Goal: Information Seeking & Learning: Check status

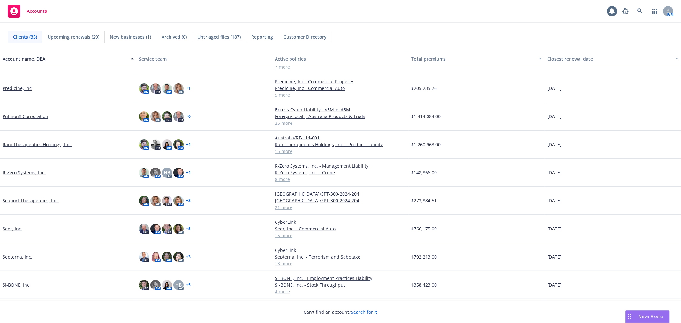
scroll to position [399, 0]
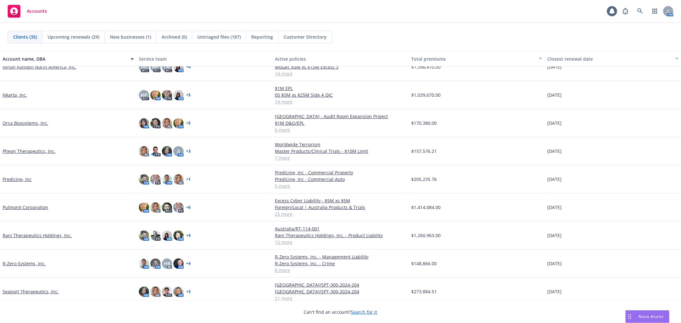
click at [24, 262] on link "R-Zero Systems, Inc." at bounding box center [24, 263] width 43 height 7
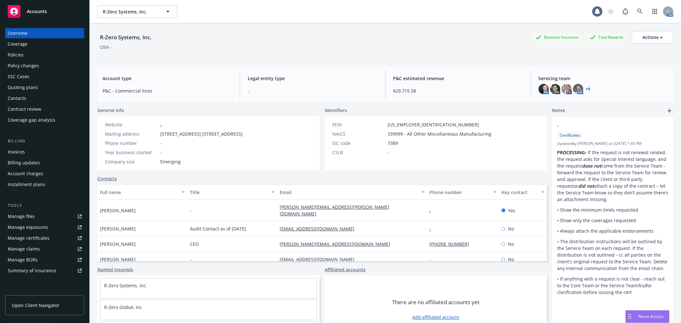
click at [26, 56] on div "Policies" at bounding box center [45, 55] width 74 height 10
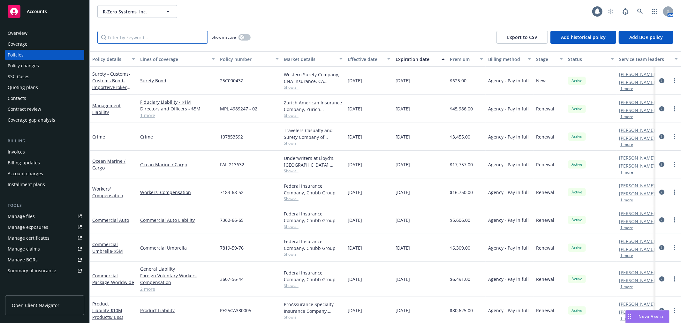
click at [170, 37] on input "Filter by keyword..." at bounding box center [152, 37] width 110 height 13
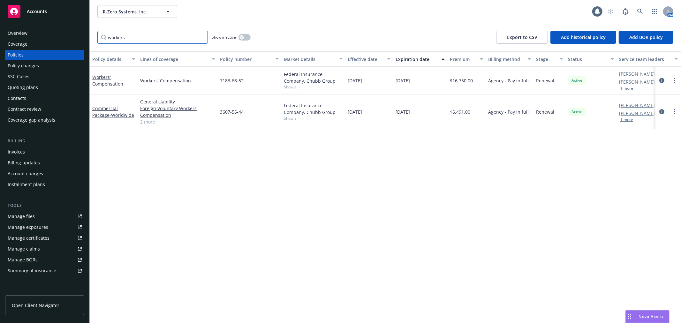
type input "workers"
click at [247, 37] on button "button" at bounding box center [245, 37] width 12 height 6
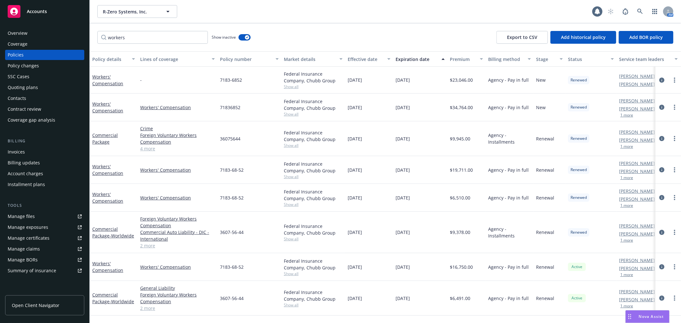
click at [361, 54] on button "Effective date" at bounding box center [369, 58] width 48 height 15
click at [362, 54] on button "Effective date" at bounding box center [369, 58] width 48 height 15
click at [360, 60] on div "Effective date" at bounding box center [366, 59] width 36 height 7
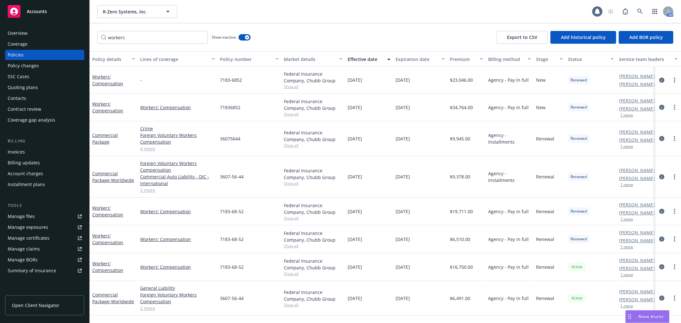
click at [360, 59] on div "Effective date" at bounding box center [366, 59] width 36 height 7
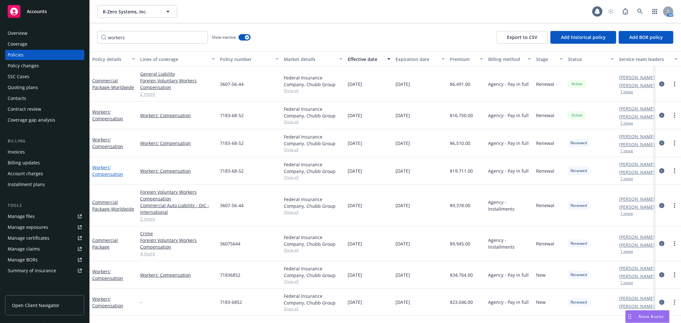
click at [107, 170] on link "Workers' Compensation" at bounding box center [107, 170] width 31 height 13
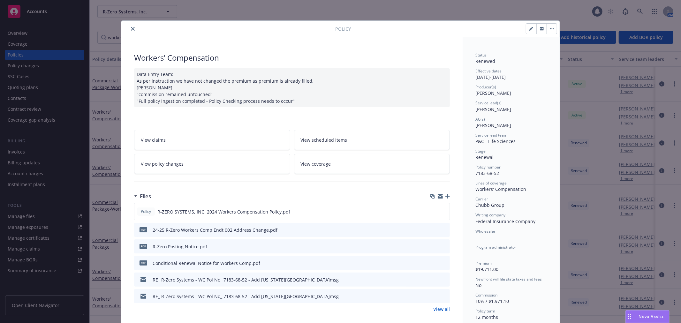
click at [131, 28] on icon "close" at bounding box center [133, 29] width 4 height 4
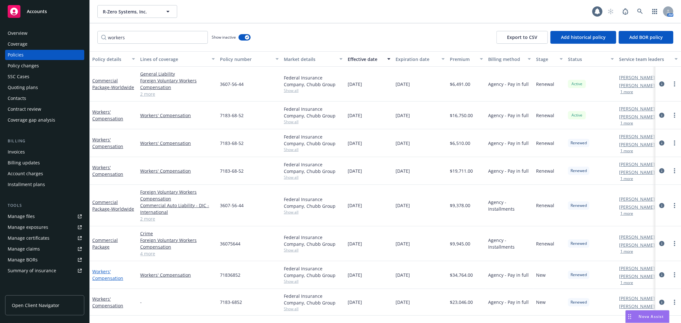
click at [100, 274] on link "Workers' Compensation" at bounding box center [107, 275] width 31 height 13
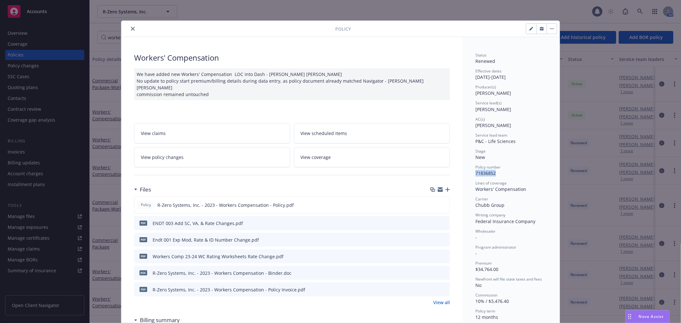
drag, startPoint x: 496, startPoint y: 174, endPoint x: 460, endPoint y: 174, distance: 35.8
drag, startPoint x: 442, startPoint y: 197, endPoint x: 426, endPoint y: 197, distance: 16.3
click at [442, 202] on icon "preview file" at bounding box center [444, 204] width 6 height 4
click at [131, 28] on icon "close" at bounding box center [133, 29] width 4 height 4
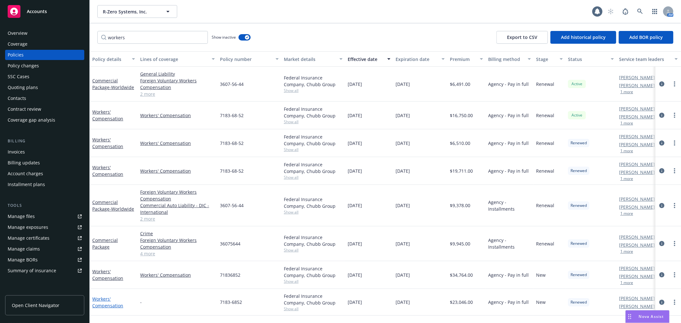
click at [101, 304] on link "Workers' Compensation" at bounding box center [107, 302] width 31 height 13
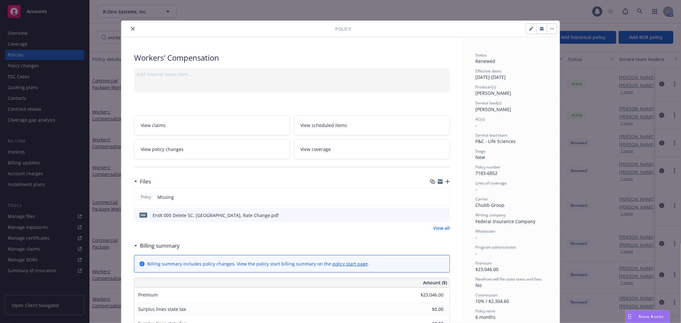
scroll to position [35, 0]
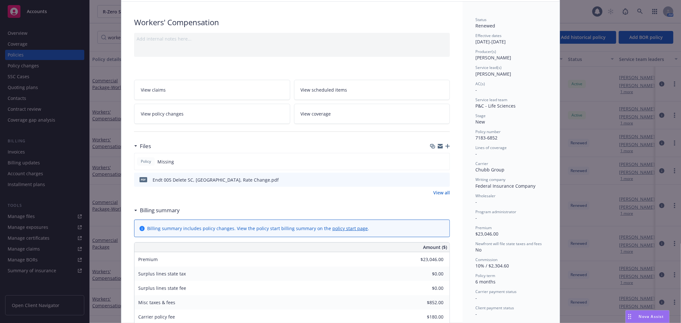
drag, startPoint x: 200, startPoint y: 110, endPoint x: 275, endPoint y: 113, distance: 75.7
click at [200, 110] on link "View policy changes" at bounding box center [212, 114] width 156 height 20
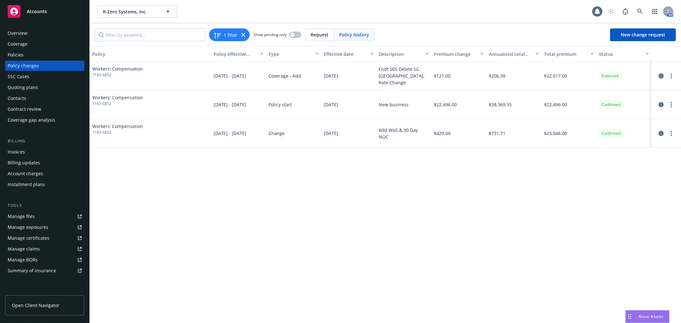
click at [24, 55] on div "Policies" at bounding box center [45, 55] width 74 height 10
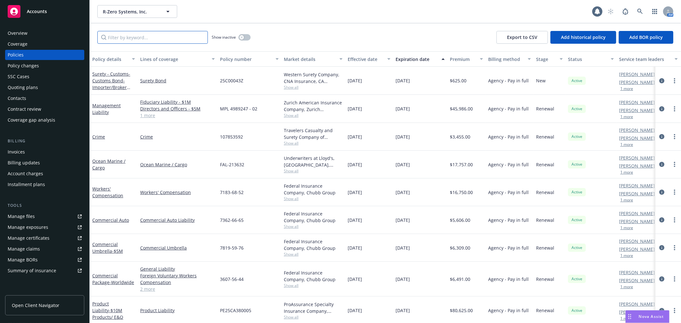
click at [141, 37] on input "Filter by keyword..." at bounding box center [152, 37] width 110 height 13
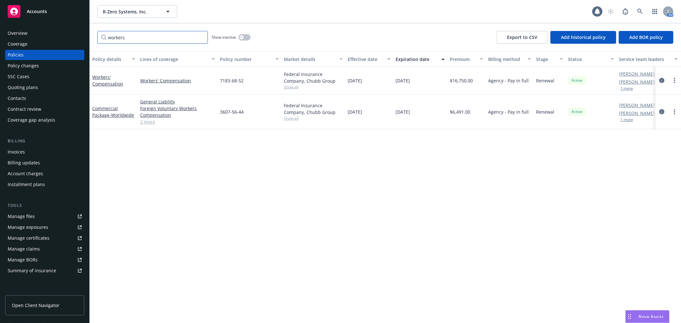
type input "workers"
click at [248, 35] on button "button" at bounding box center [245, 37] width 12 height 6
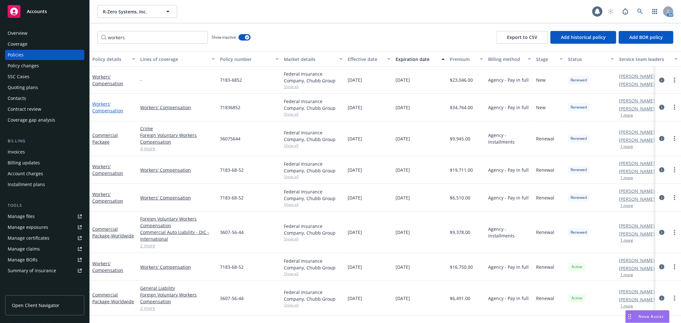
click at [103, 110] on link "Workers' Compensation" at bounding box center [107, 107] width 31 height 13
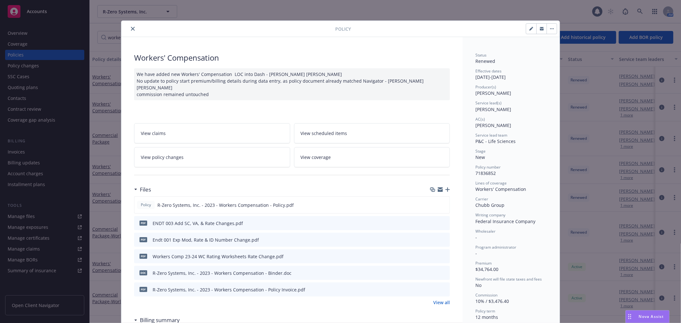
click at [219, 148] on link "View policy changes" at bounding box center [212, 157] width 156 height 20
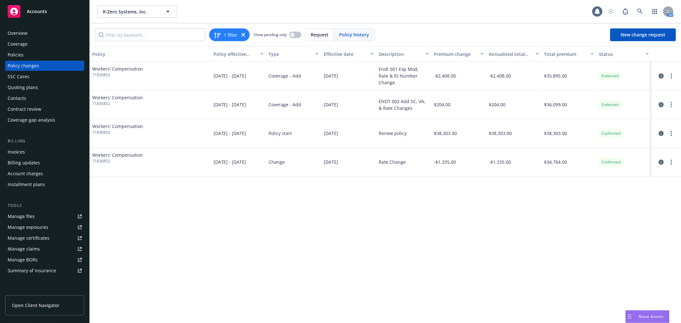
click at [31, 56] on div "Policies" at bounding box center [45, 55] width 74 height 10
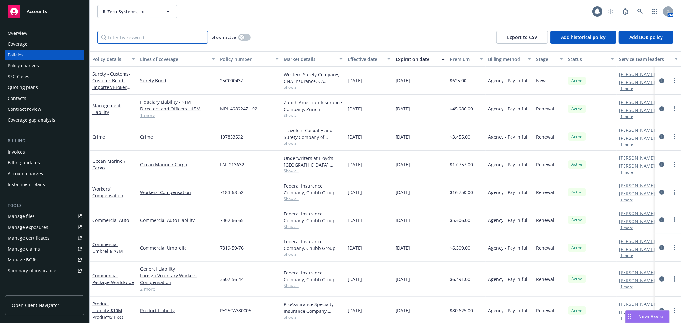
click at [179, 42] on input "Filter by keyword..." at bounding box center [152, 37] width 110 height 13
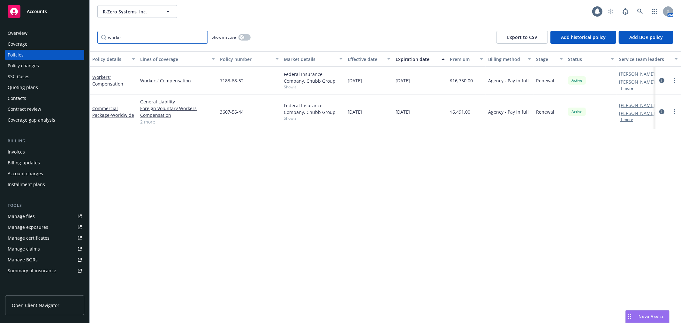
type input "worke"
click at [244, 36] on button "button" at bounding box center [245, 37] width 12 height 6
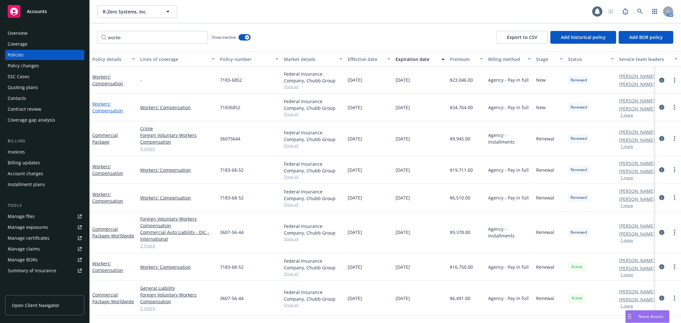
click at [104, 110] on link "Workers' Compensation" at bounding box center [107, 107] width 31 height 13
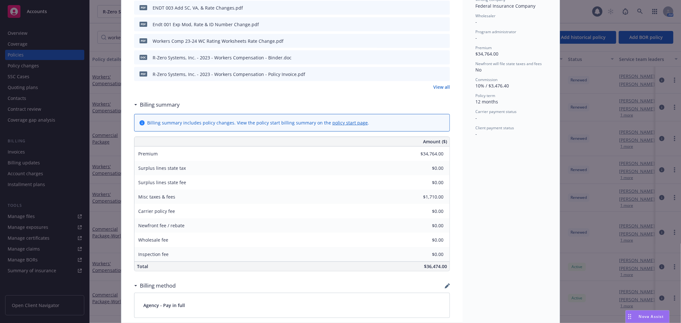
scroll to position [161, 0]
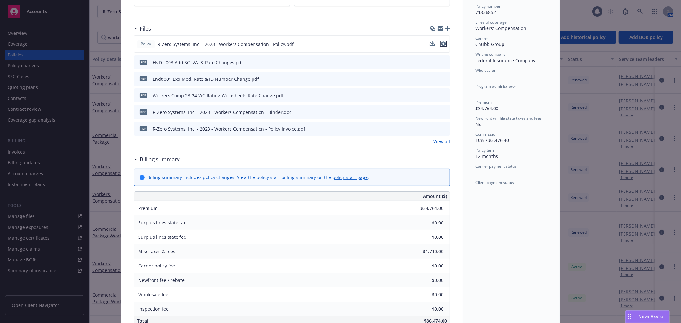
click at [441, 42] on icon "preview file" at bounding box center [444, 44] width 6 height 4
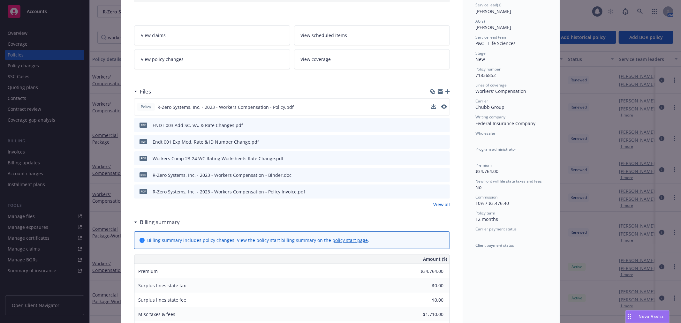
scroll to position [55, 0]
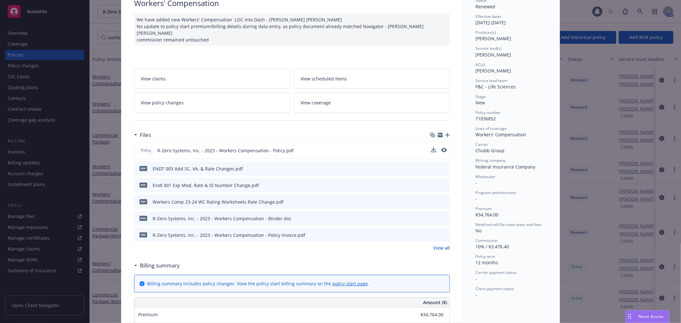
drag, startPoint x: 202, startPoint y: 97, endPoint x: 208, endPoint y: 97, distance: 6.1
click at [202, 97] on link "View policy changes" at bounding box center [212, 103] width 156 height 20
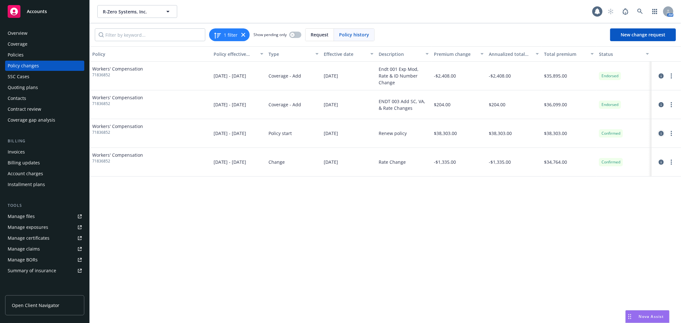
click at [662, 133] on icon "circleInformation" at bounding box center [661, 133] width 5 height 5
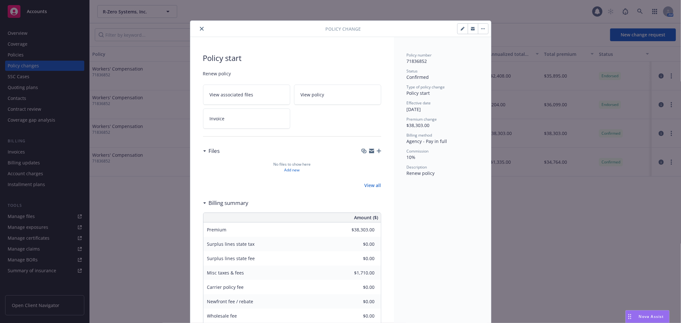
click at [200, 27] on icon "close" at bounding box center [202, 29] width 4 height 4
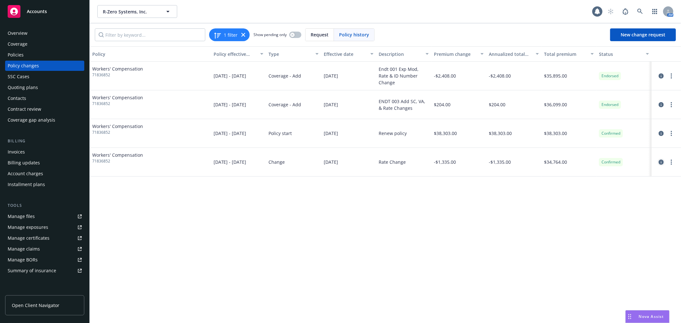
click at [663, 161] on icon "circleInformation" at bounding box center [661, 162] width 5 height 5
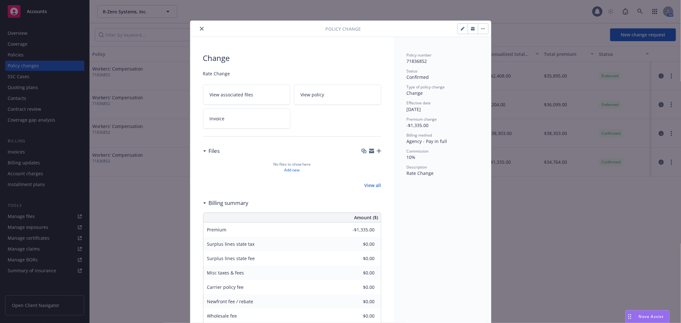
click at [199, 26] on button "close" at bounding box center [202, 29] width 8 height 8
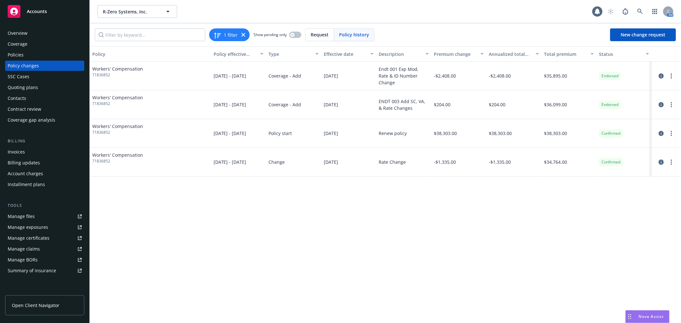
click at [662, 162] on icon "circleInformation" at bounding box center [661, 162] width 5 height 5
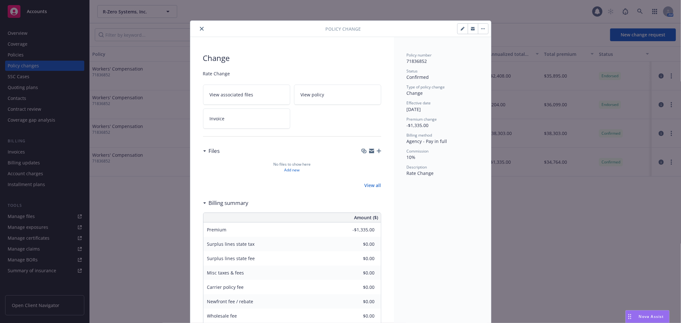
click at [202, 29] on button "close" at bounding box center [202, 29] width 8 height 8
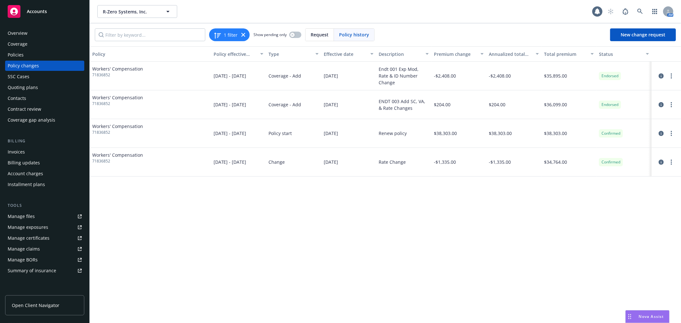
click at [47, 218] on link "Manage files" at bounding box center [44, 216] width 79 height 10
click at [47, 57] on div "Policies" at bounding box center [45, 55] width 74 height 10
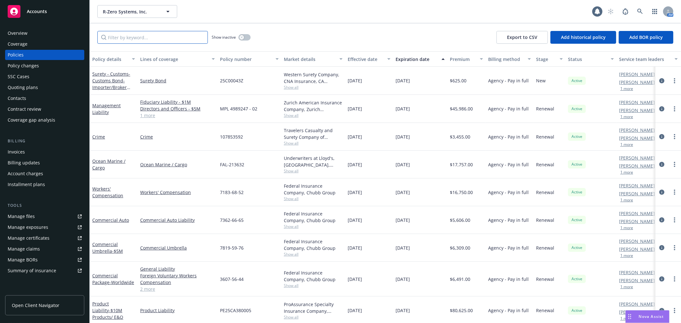
click at [129, 34] on input "Filter by keyword..." at bounding box center [152, 37] width 110 height 13
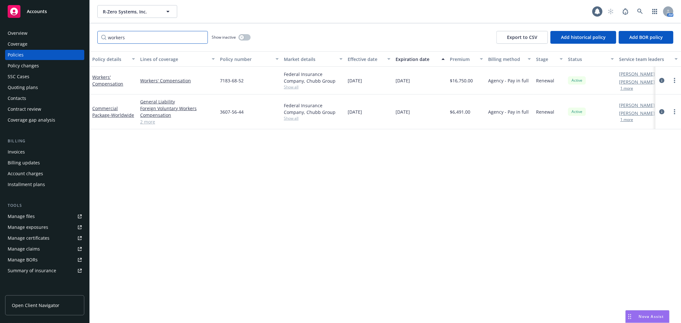
type input "workers"
click at [243, 36] on icon "button" at bounding box center [241, 37] width 3 height 3
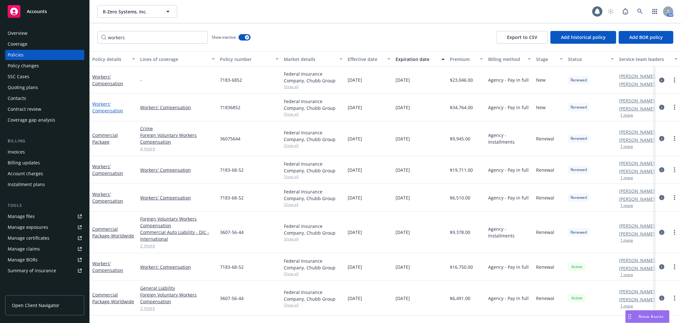
click at [99, 112] on link "Workers' Compensation" at bounding box center [107, 107] width 31 height 13
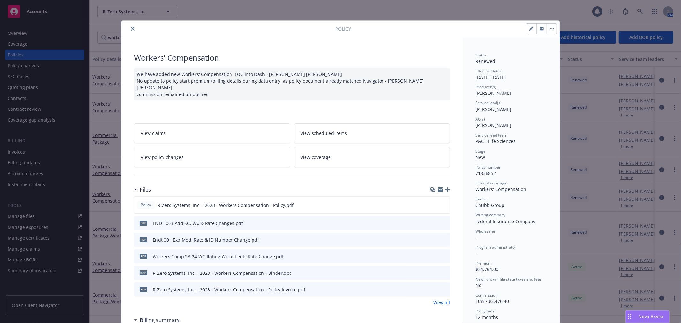
scroll to position [19, 0]
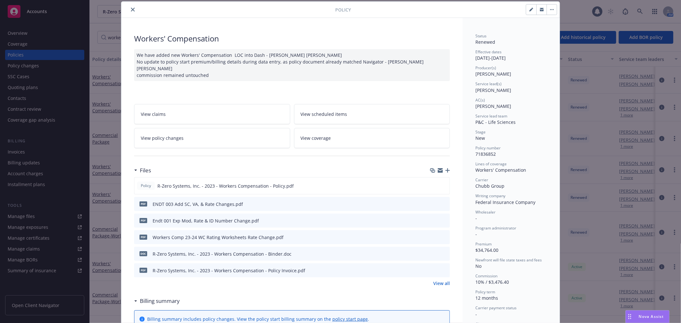
click at [442, 218] on icon "preview file" at bounding box center [444, 220] width 6 height 4
click at [441, 201] on icon "preview file" at bounding box center [444, 203] width 6 height 4
